Goal: Task Accomplishment & Management: Manage account settings

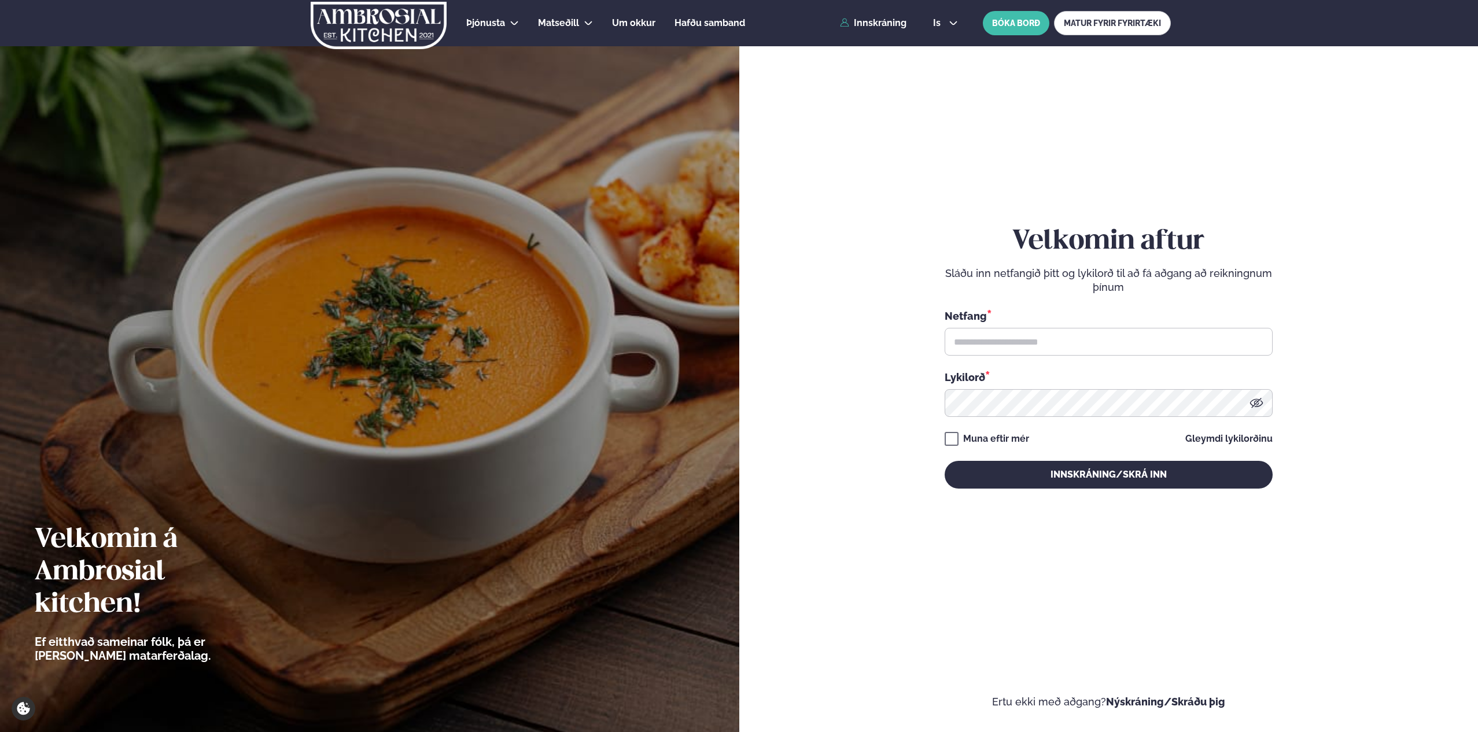
click at [1223, 343] on input "text" at bounding box center [1109, 342] width 328 height 28
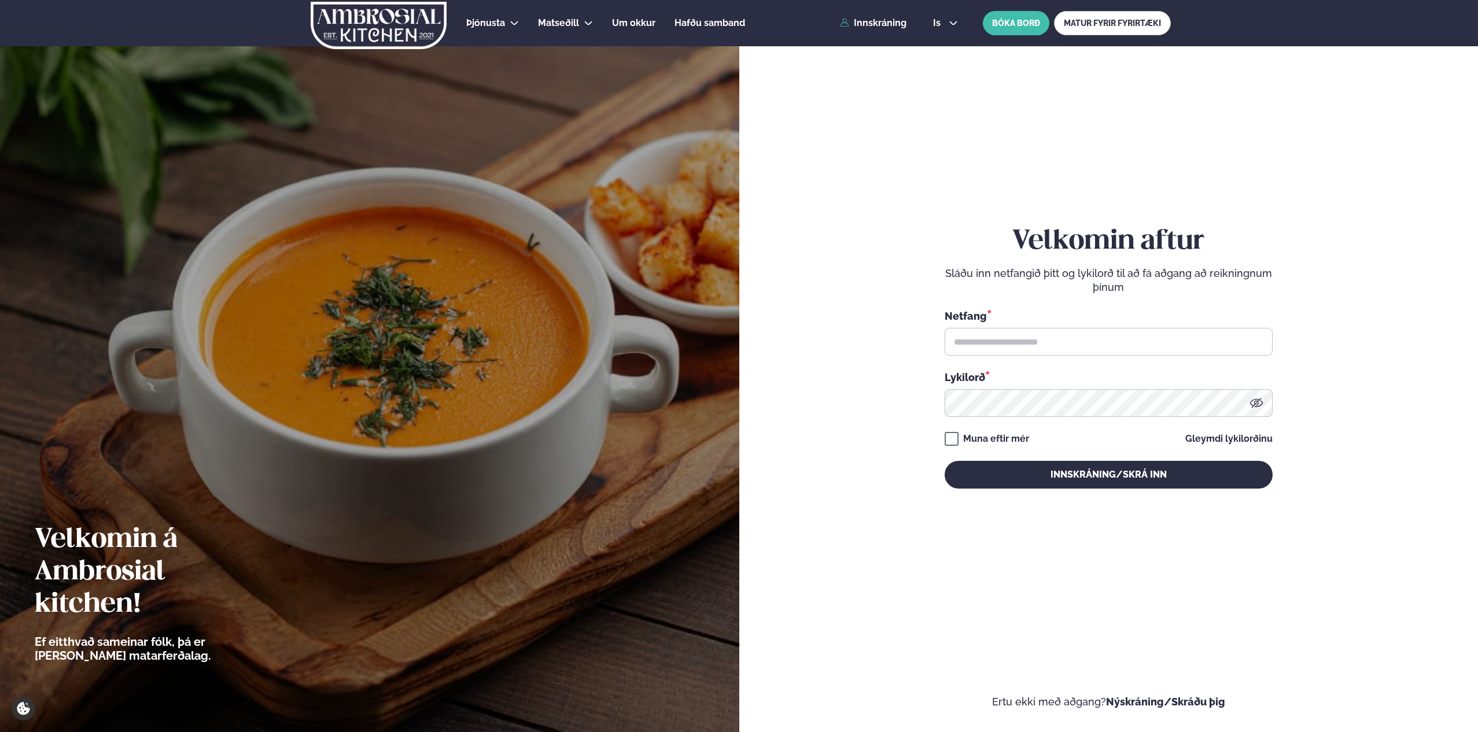
click at [1295, 334] on form "Velkomin aftur Sláðu inn netfangið þitt og lykilorð til að fá aðgang að reiknin…" at bounding box center [1109, 369] width 670 height 680
click at [1207, 338] on input "text" at bounding box center [1109, 342] width 328 height 28
click at [1035, 341] on input "text" at bounding box center [1109, 342] width 328 height 28
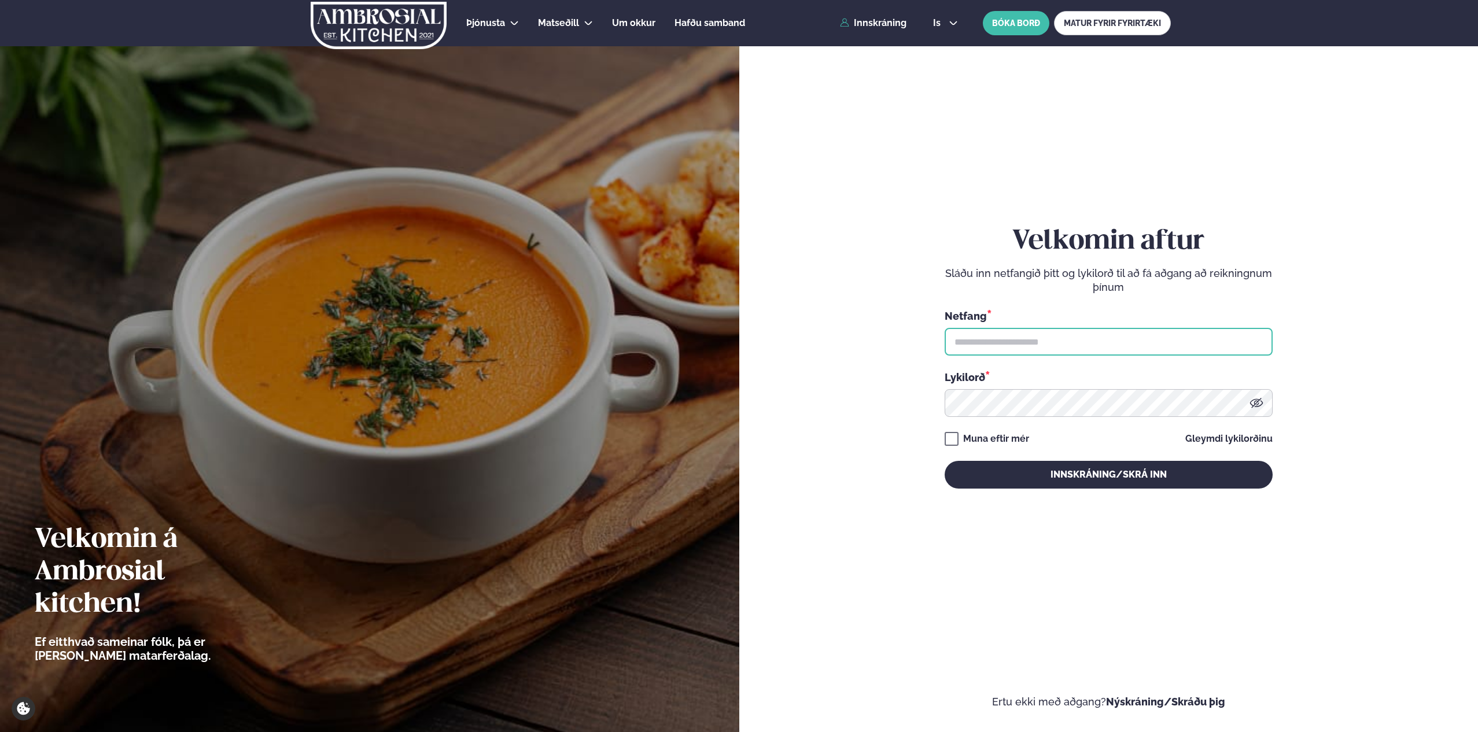
type input "**********"
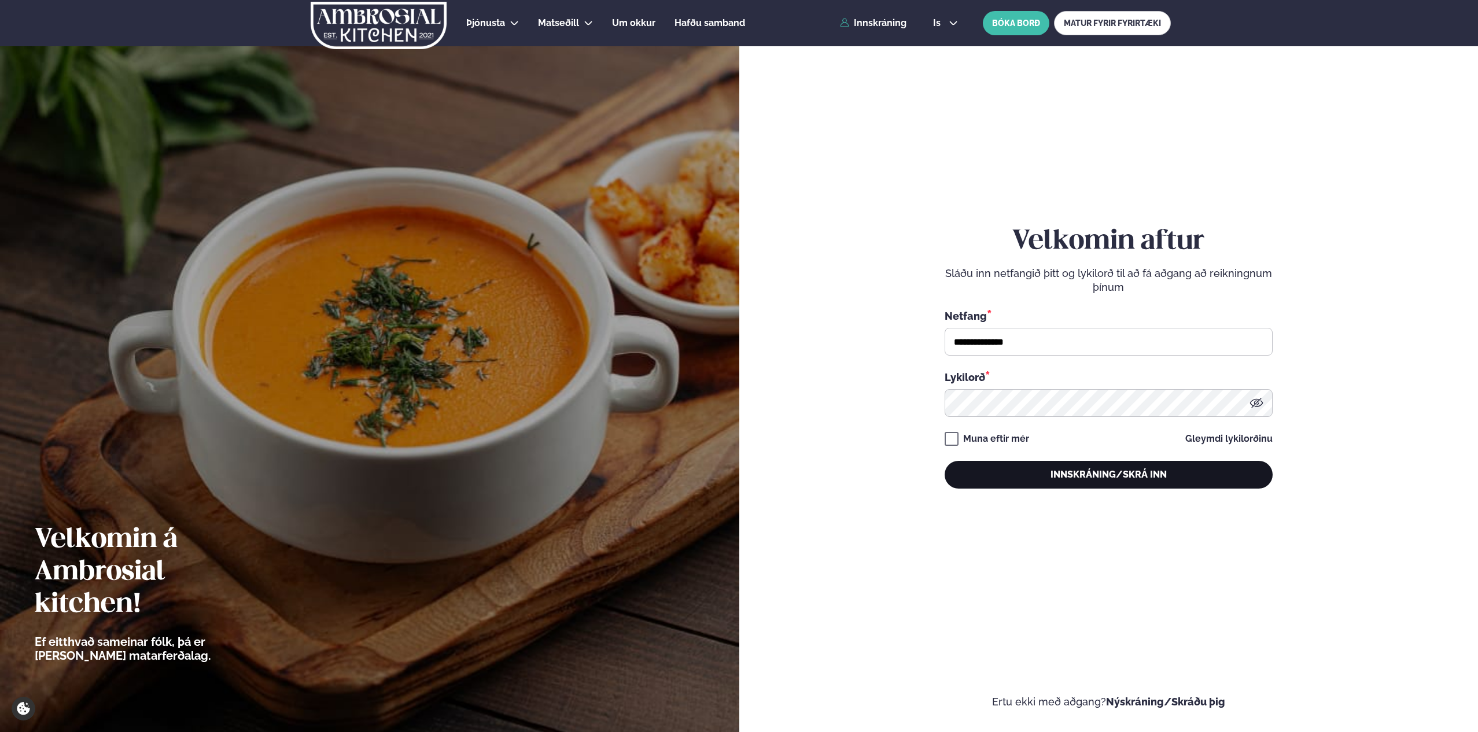
click at [1076, 474] on button "Innskráning/Skrá inn" at bounding box center [1109, 475] width 328 height 28
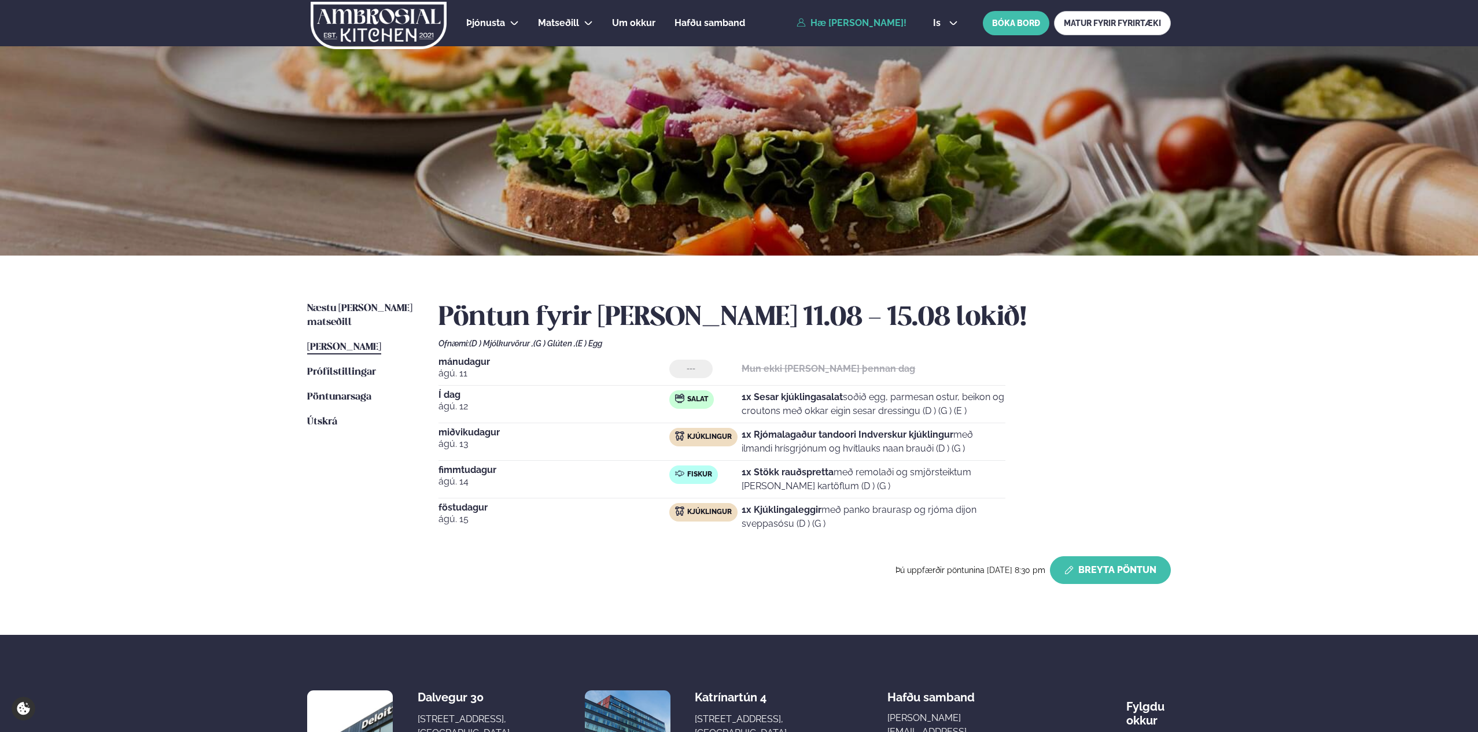
click at [1090, 570] on button "Breyta Pöntun" at bounding box center [1110, 570] width 121 height 28
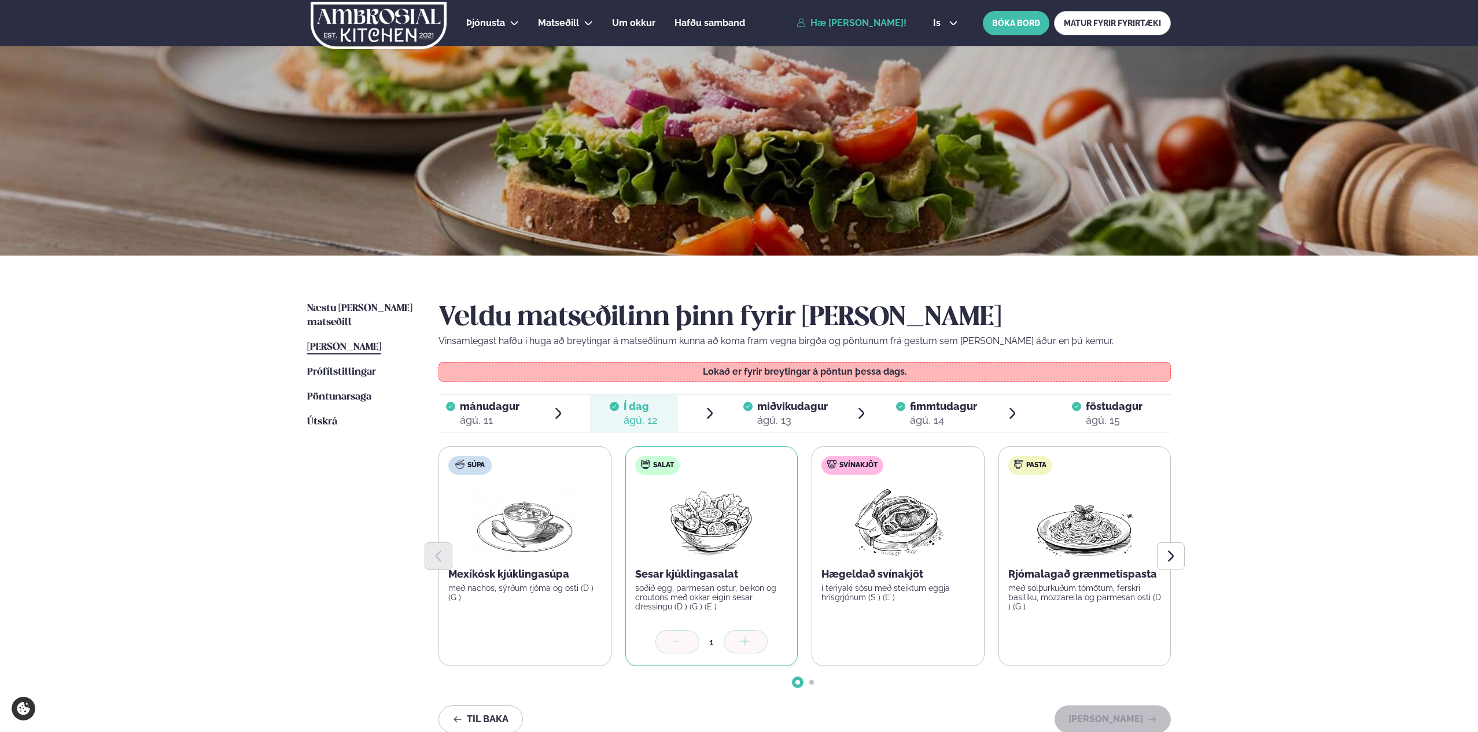
click at [810, 415] on div "ágú. 13" at bounding box center [792, 421] width 71 height 14
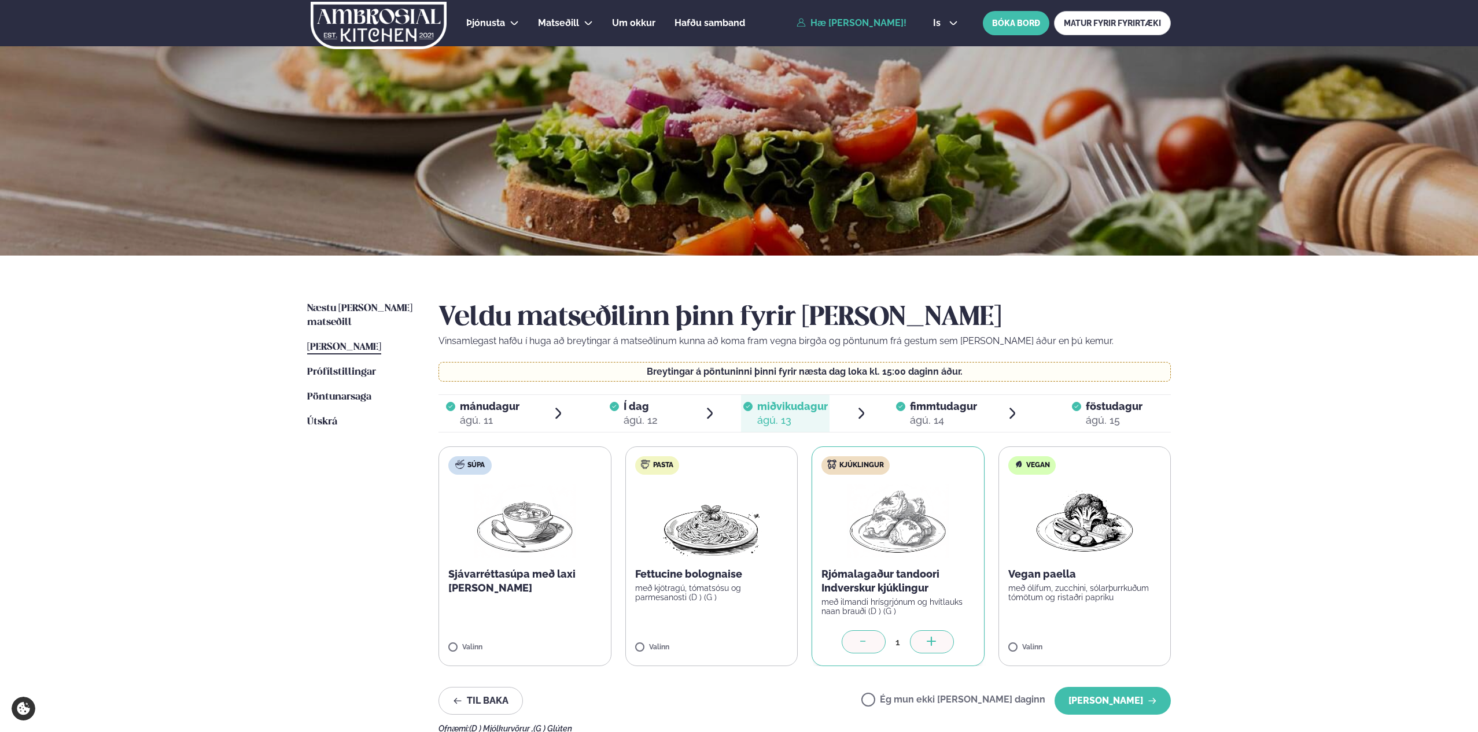
click at [860, 640] on icon at bounding box center [864, 643] width 12 height 12
click at [911, 704] on label "Ég mun ekki borða þann daginn" at bounding box center [953, 701] width 184 height 12
click at [1114, 710] on button "Halda áfram" at bounding box center [1113, 701] width 116 height 28
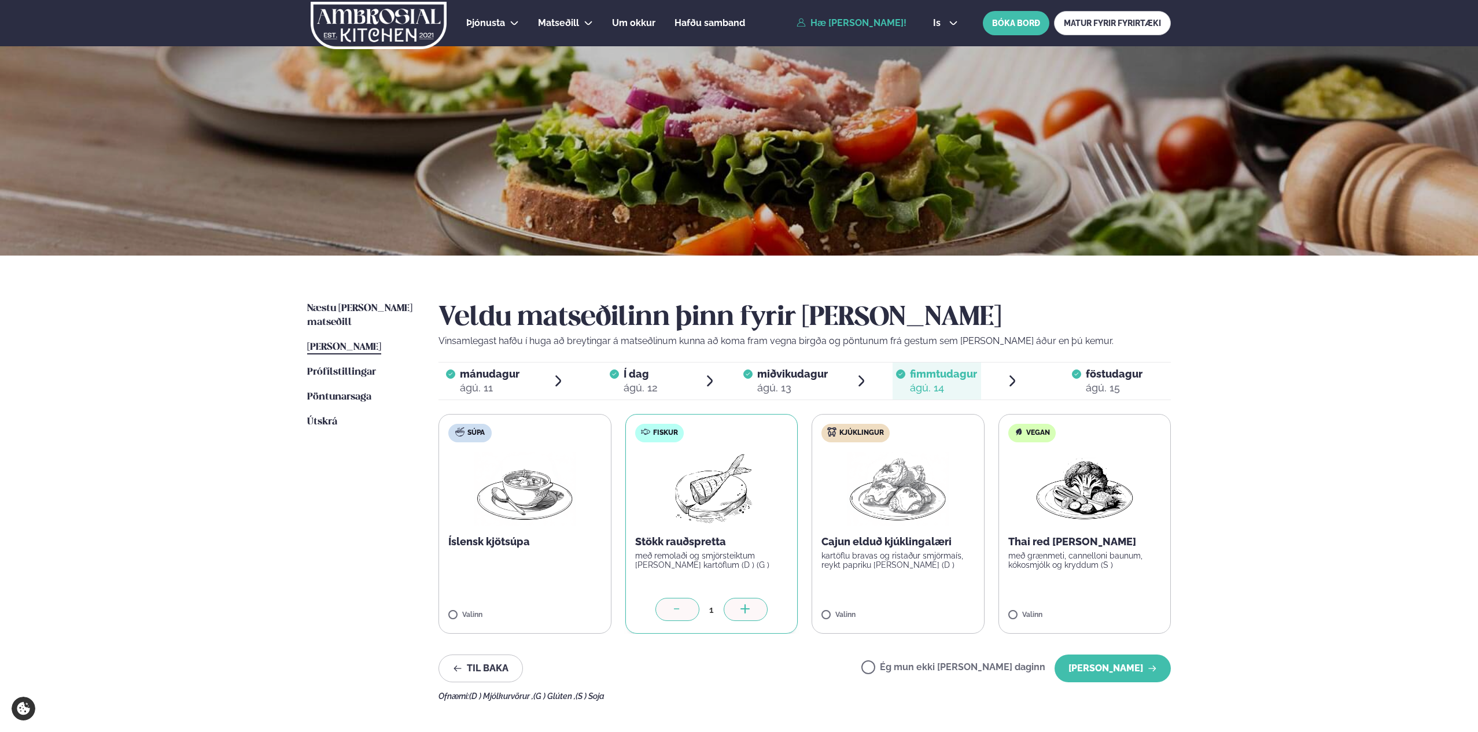
click at [384, 23] on img at bounding box center [378, 25] width 138 height 47
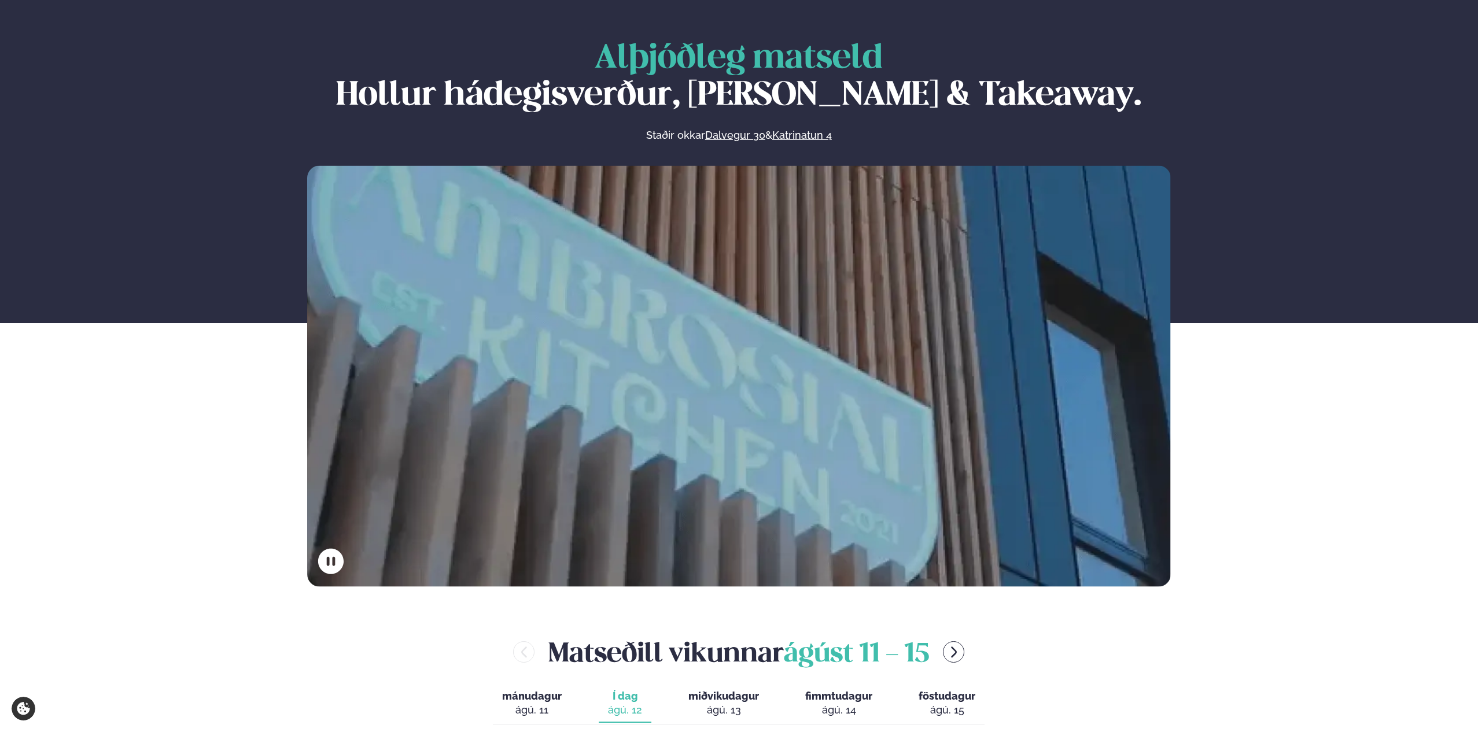
scroll to position [73, 0]
